Goal: Check status: Check status

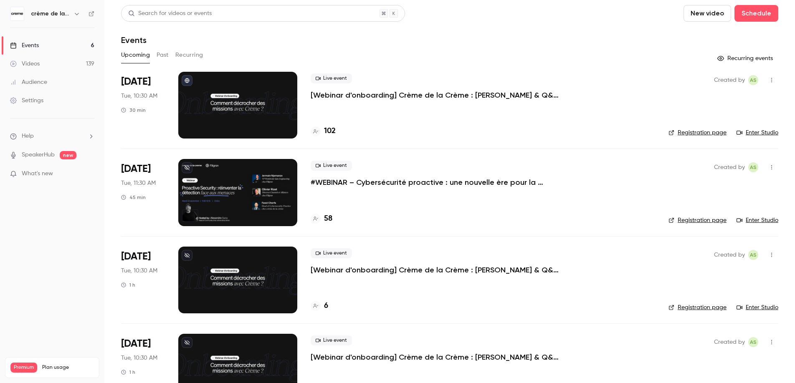
click at [362, 184] on p "#WEBINAR – Cybersécurité proactive : une nouvelle ère pour la détection des men…" at bounding box center [435, 182] width 250 height 10
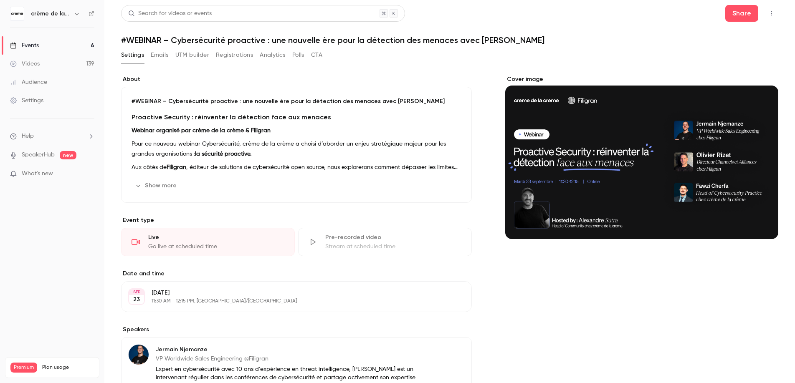
click at [193, 56] on button "UTM builder" at bounding box center [192, 54] width 34 height 13
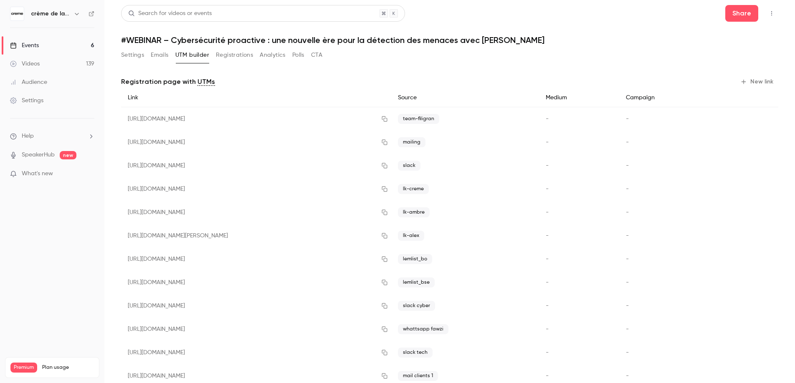
click at [235, 56] on button "Registrations" at bounding box center [234, 54] width 37 height 13
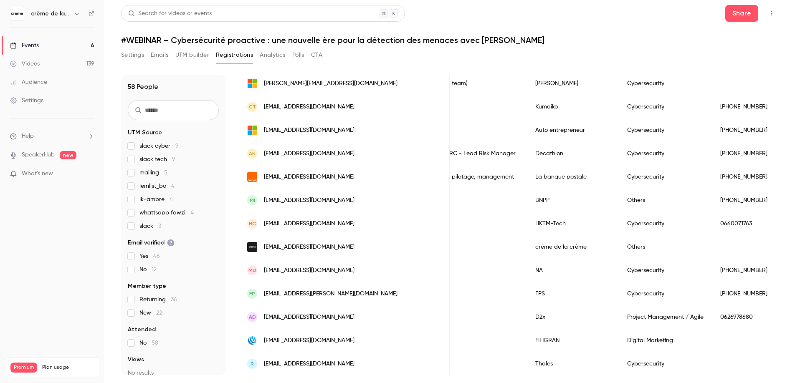
scroll to position [35, 0]
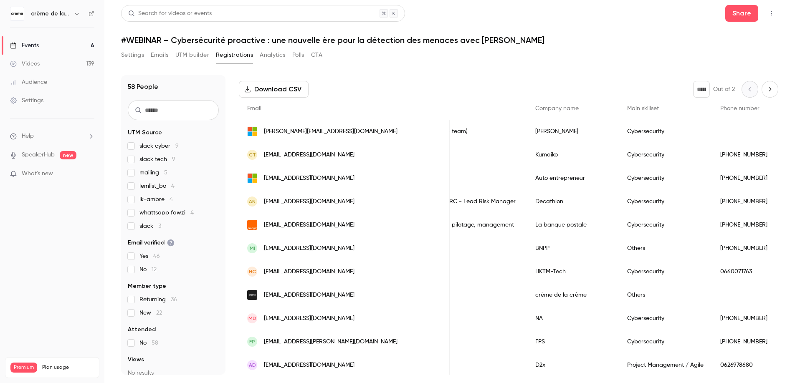
click at [290, 200] on span "[EMAIL_ADDRESS][DOMAIN_NAME]" at bounding box center [309, 201] width 91 height 9
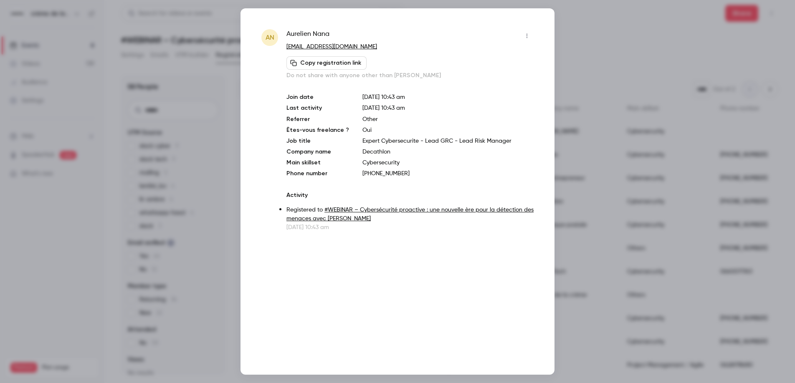
click at [590, 45] on div at bounding box center [397, 191] width 795 height 383
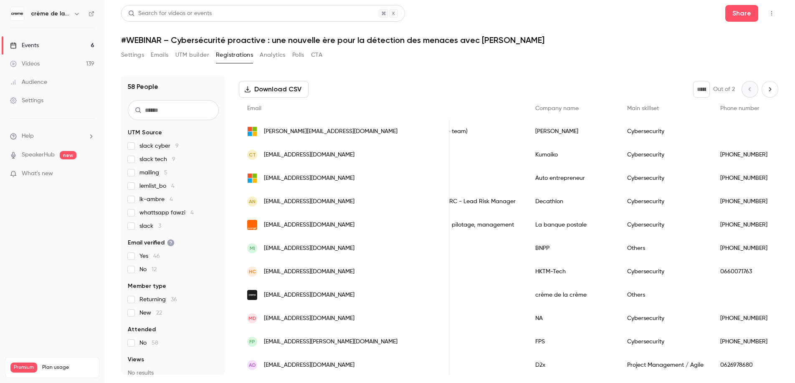
click at [294, 205] on span "[EMAIL_ADDRESS][DOMAIN_NAME]" at bounding box center [309, 201] width 91 height 9
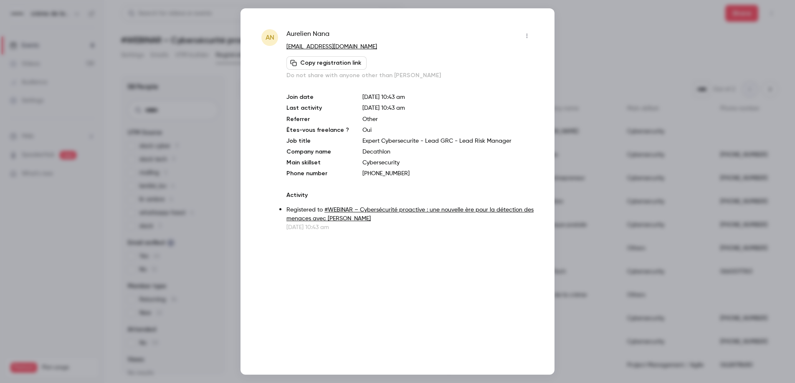
click at [619, 56] on div at bounding box center [397, 191] width 795 height 383
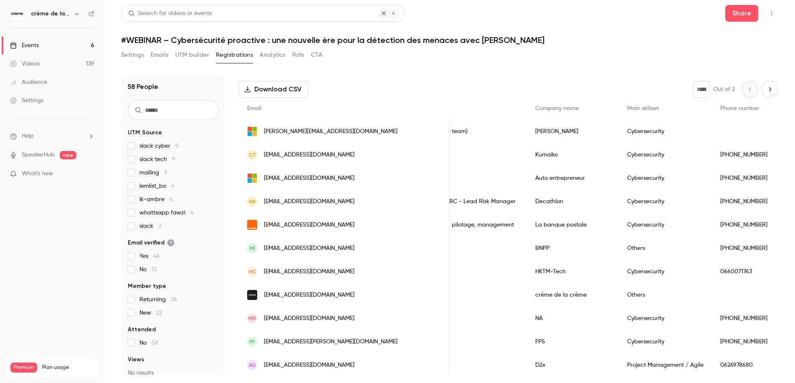
click at [308, 162] on div "CT [EMAIL_ADDRESS][DOMAIN_NAME]" at bounding box center [344, 154] width 211 height 23
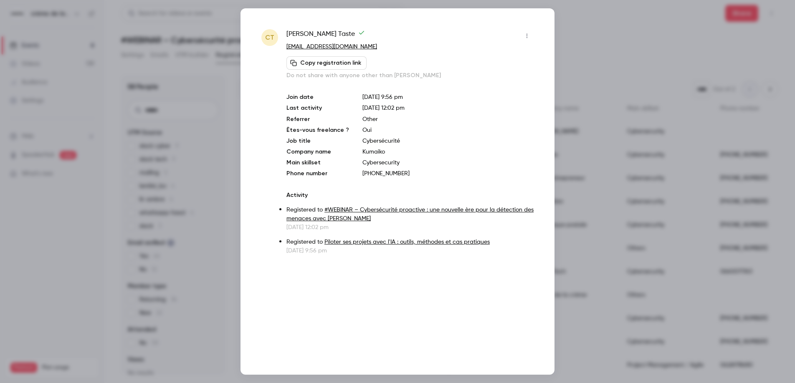
click at [619, 35] on div at bounding box center [397, 191] width 795 height 383
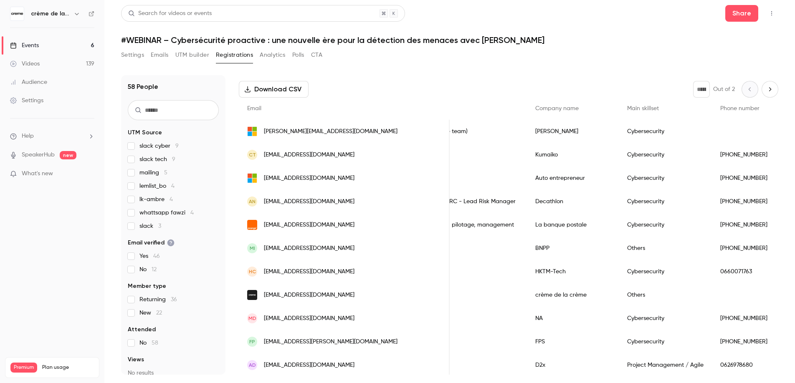
click at [314, 130] on span "[PERSON_NAME][EMAIL_ADDRESS][DOMAIN_NAME]" at bounding box center [331, 131] width 134 height 9
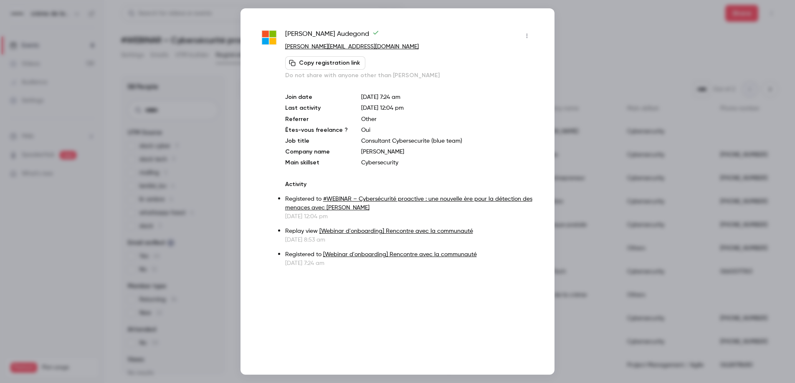
click at [635, 58] on div at bounding box center [397, 191] width 795 height 383
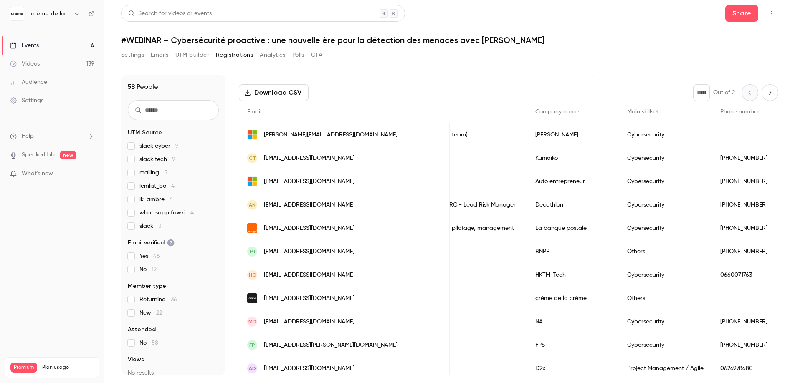
scroll to position [23, 0]
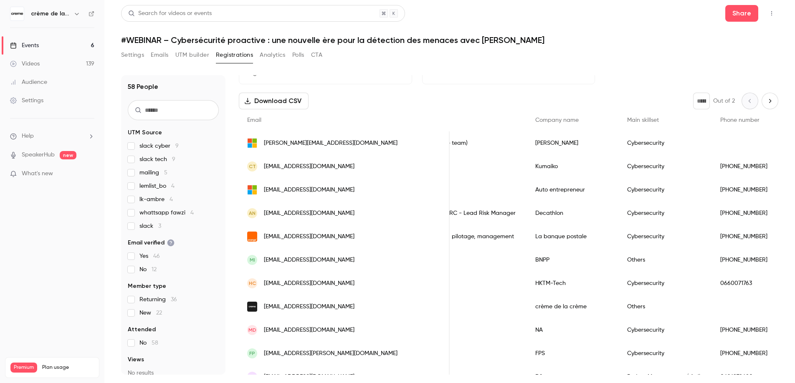
click at [304, 144] on span "[PERSON_NAME][EMAIL_ADDRESS][DOMAIN_NAME]" at bounding box center [331, 143] width 134 height 9
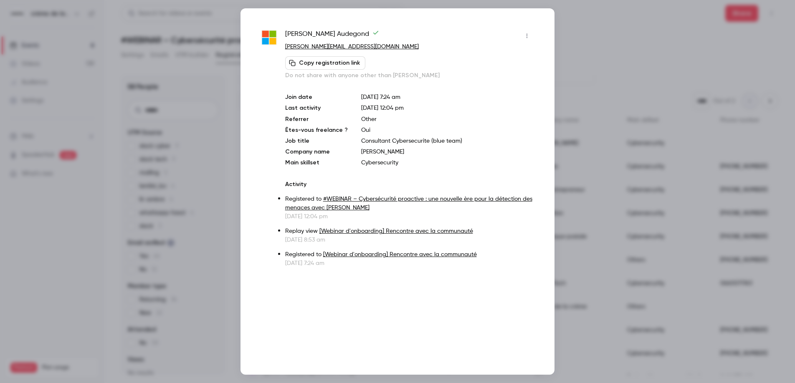
click at [608, 144] on div at bounding box center [397, 191] width 795 height 383
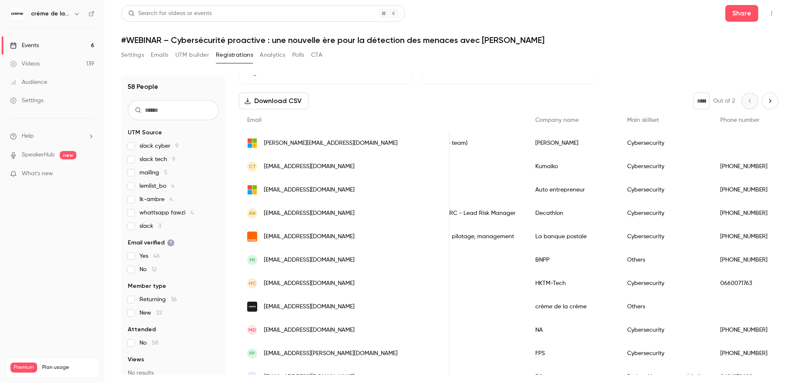
click at [338, 172] on div "CT [EMAIL_ADDRESS][DOMAIN_NAME]" at bounding box center [344, 166] width 211 height 23
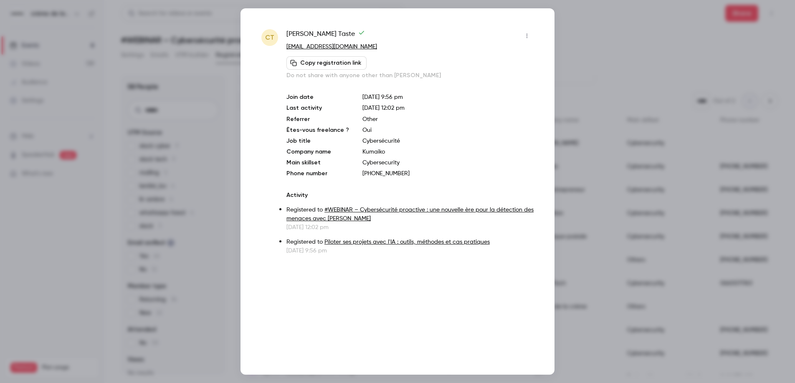
click at [638, 148] on div at bounding box center [397, 191] width 795 height 383
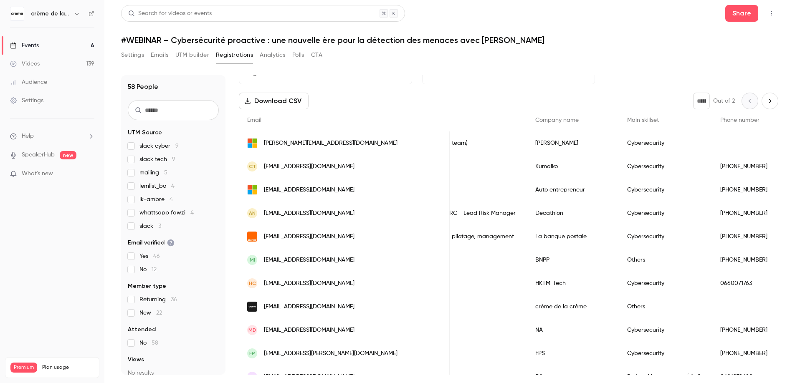
click at [309, 220] on div "AN [EMAIL_ADDRESS][DOMAIN_NAME]" at bounding box center [344, 213] width 211 height 23
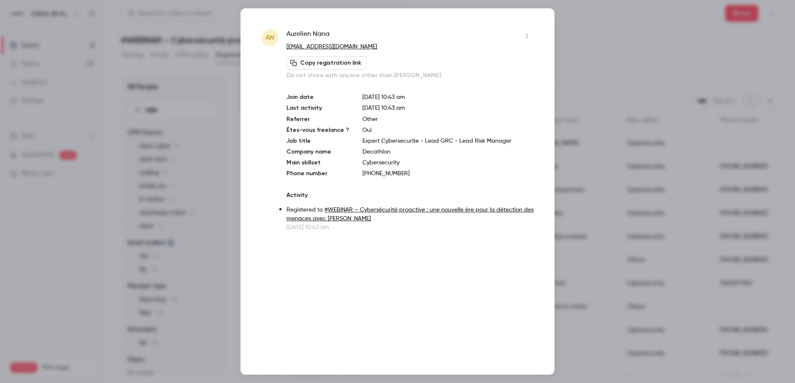
click at [617, 152] on div at bounding box center [397, 191] width 795 height 383
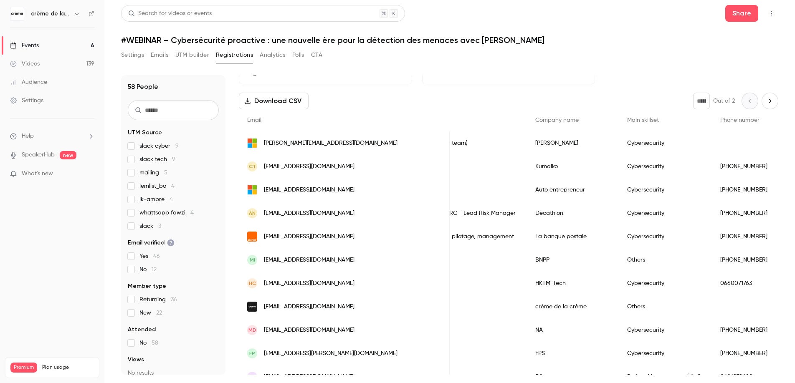
click at [321, 247] on div "[EMAIL_ADDRESS][DOMAIN_NAME]" at bounding box center [344, 236] width 211 height 23
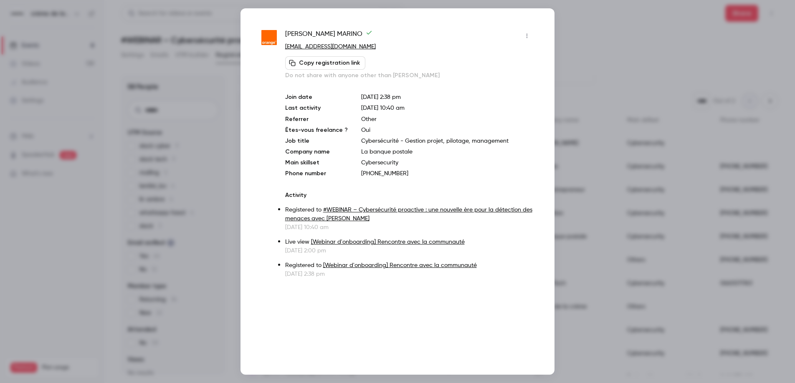
click at [646, 129] on div at bounding box center [397, 191] width 795 height 383
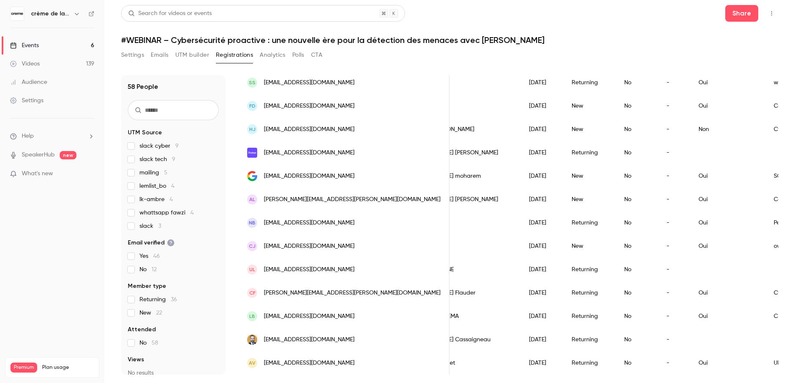
scroll to position [0, 0]
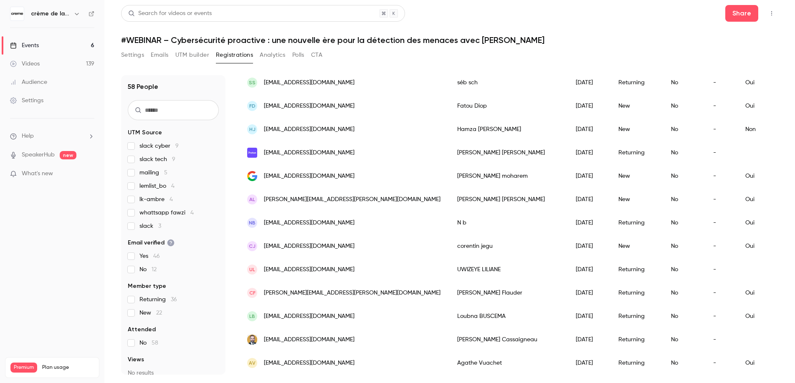
click at [42, 47] on link "Events 6" at bounding box center [52, 45] width 104 height 18
